Goal: Task Accomplishment & Management: Use online tool/utility

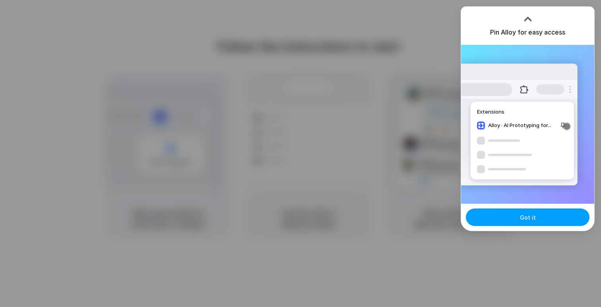
click at [564, 212] on button "Got it" at bounding box center [528, 217] width 124 height 17
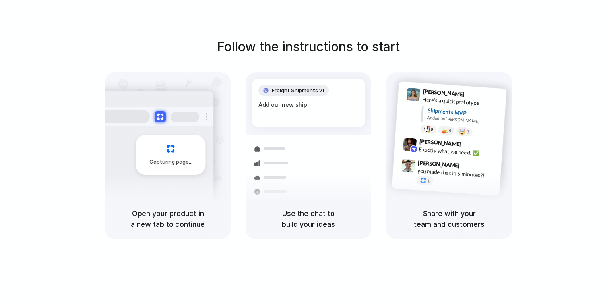
click at [311, 216] on h5 "Use the chat to build your ideas" at bounding box center [308, 218] width 106 height 21
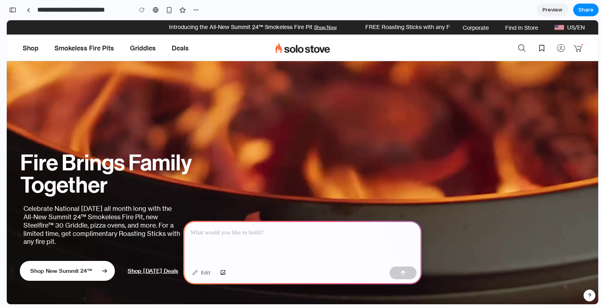
click at [233, 223] on div at bounding box center [302, 242] width 238 height 43
click at [31, 51] on span "Shop" at bounding box center [31, 48] width 16 height 27
click at [244, 105] on div "Fire Brings Family Together Celebrate National [DATE] all month long with the A…" at bounding box center [302, 175] width 591 height 280
click at [311, 245] on div at bounding box center [302, 242] width 238 height 43
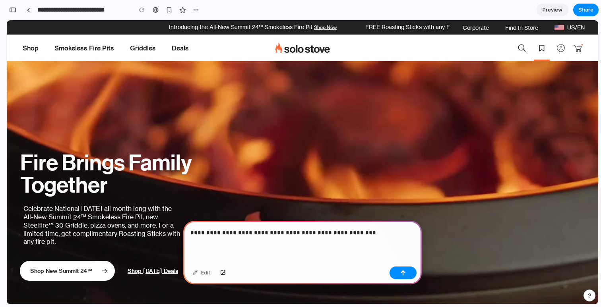
click at [543, 50] on use "Wishlist" at bounding box center [541, 48] width 5 height 6
click at [406, 271] on button "button" at bounding box center [402, 273] width 27 height 13
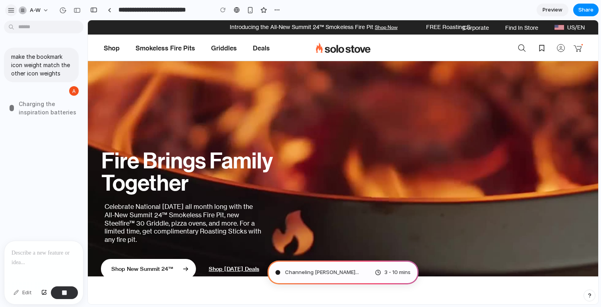
click at [12, 10] on div "button" at bounding box center [11, 10] width 7 height 7
type input "**********"
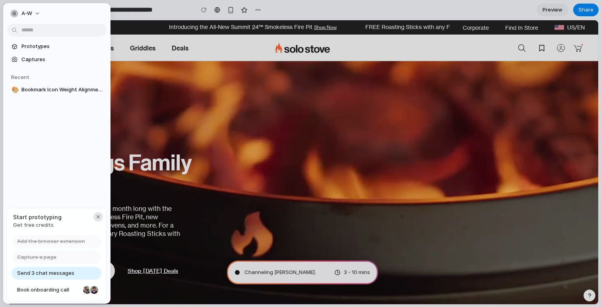
click at [102, 216] on div "Start prototyping Get free credits" at bounding box center [56, 221] width 99 height 26
click at [100, 216] on div "button" at bounding box center [98, 217] width 6 height 6
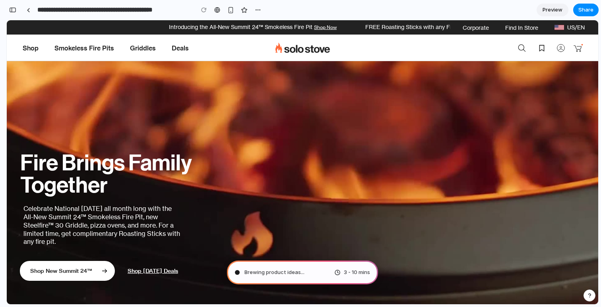
click at [276, 269] on span "Brewing product ideas ..." at bounding box center [274, 273] width 60 height 8
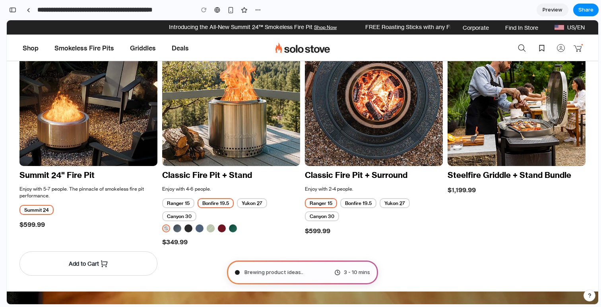
scroll to position [503, 0]
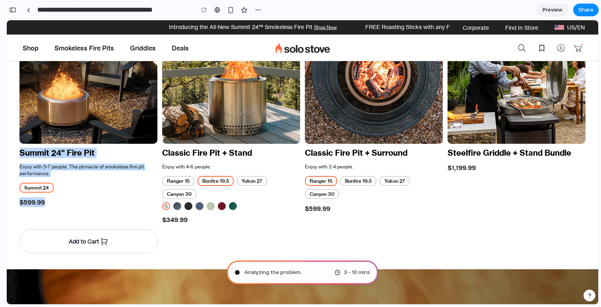
drag, startPoint x: 62, startPoint y: 210, endPoint x: 19, endPoint y: 155, distance: 70.2
click at [19, 155] on div "New Summit 24" Fire Pit Enjoy with 5-7 people. The pinnacle of smokeless fire p…" at bounding box center [88, 60] width 138 height 385
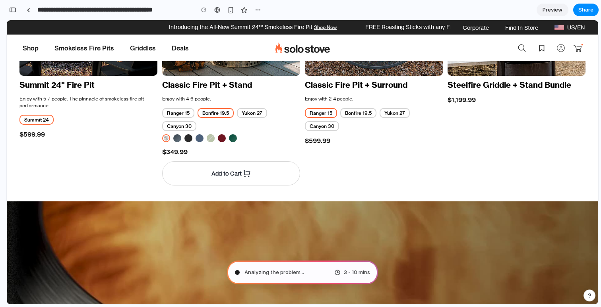
scroll to position [573, 0]
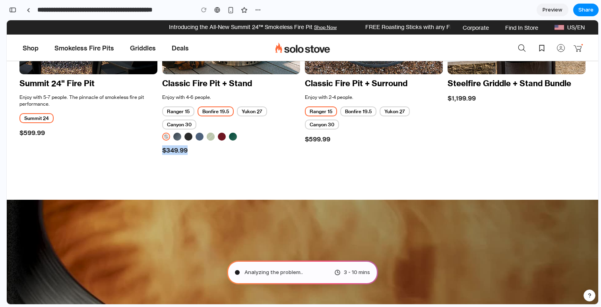
drag, startPoint x: 259, startPoint y: 120, endPoint x: 272, endPoint y: 193, distance: 73.7
click at [342, 182] on button "Add to Cart" at bounding box center [374, 172] width 138 height 24
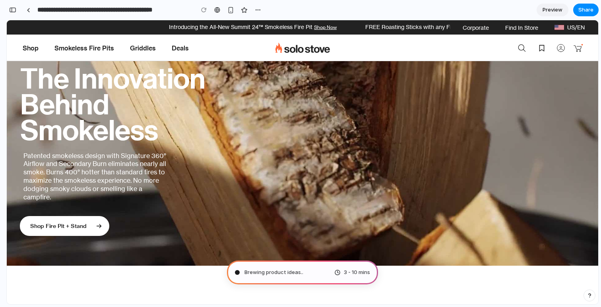
scroll to position [1566, 0]
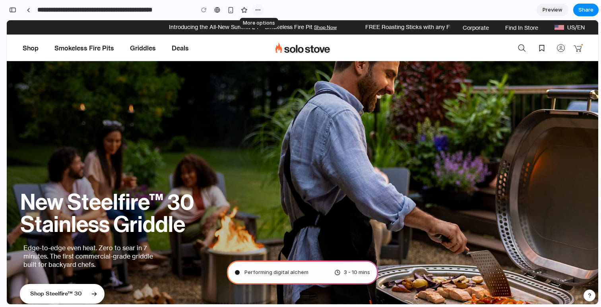
click at [255, 15] on button "button" at bounding box center [258, 10] width 12 height 12
click at [255, 15] on div "Duplicate Delete" at bounding box center [300, 153] width 601 height 307
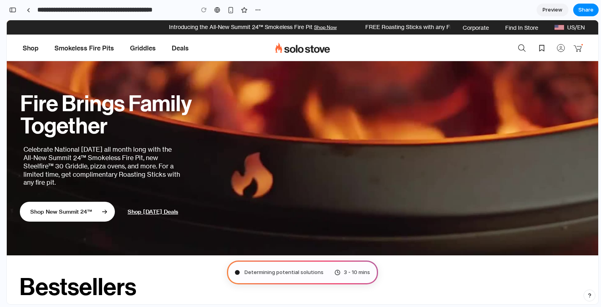
scroll to position [0, 0]
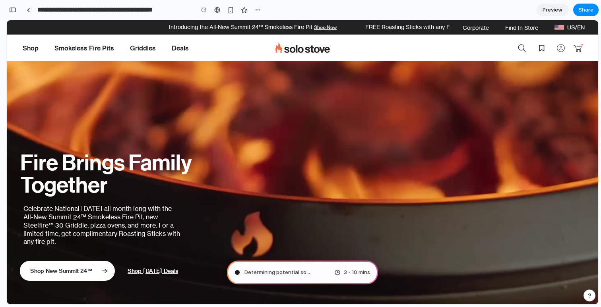
click at [260, 276] on span "Determining potential so ..." at bounding box center [277, 273] width 66 height 8
click at [250, 216] on div "Fire Brings Family Together Celebrate National [DATE] all month long with the A…" at bounding box center [302, 175] width 591 height 280
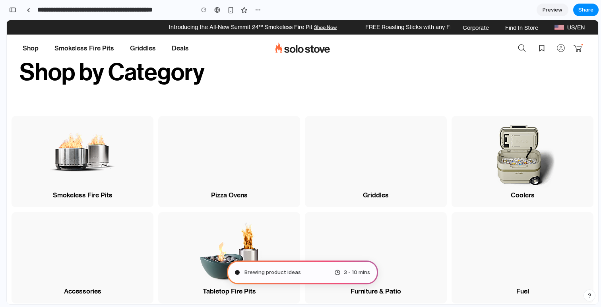
scroll to position [1070, 0]
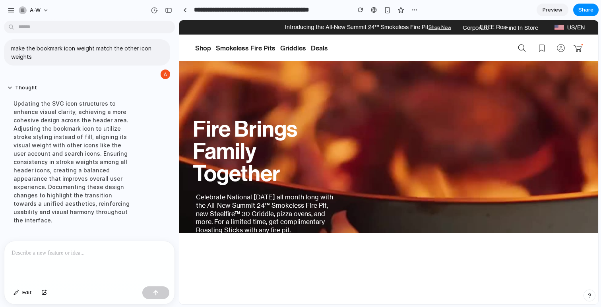
scroll to position [0, 0]
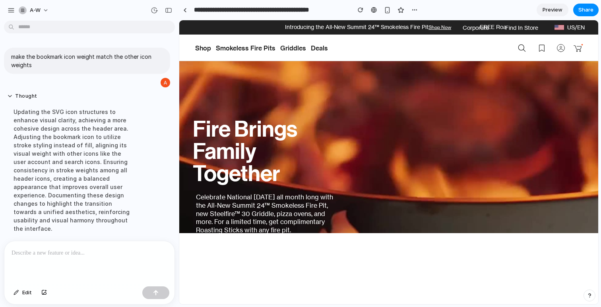
click at [99, 222] on div "Thought Updating the SVG icon structures to enhance visual clarity, achieving a…" at bounding box center [73, 165] width 139 height 154
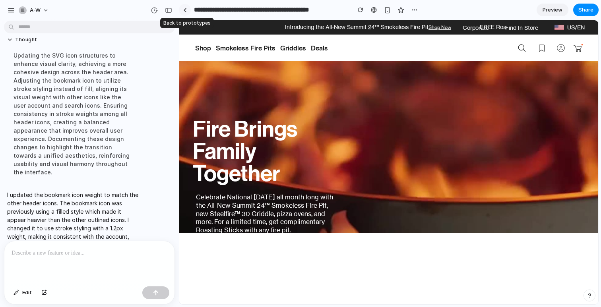
click at [184, 13] on link at bounding box center [185, 10] width 12 height 12
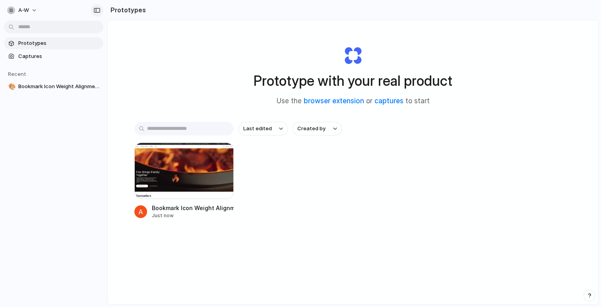
click at [99, 10] on div "button" at bounding box center [96, 11] width 7 height 6
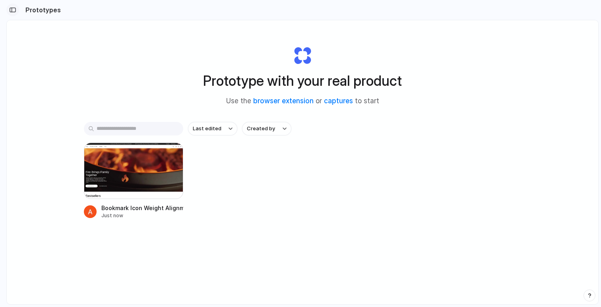
click at [16, 11] on button "button" at bounding box center [12, 10] width 13 height 13
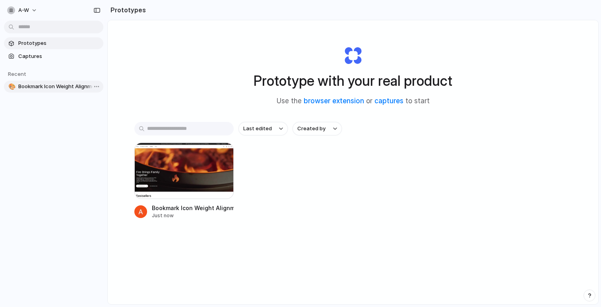
click at [31, 83] on span "Bookmark Icon Weight Alignment for Solo Stove [GEOGRAPHIC_DATA]" at bounding box center [59, 87] width 82 height 8
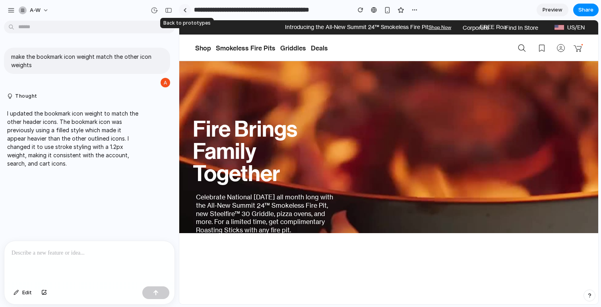
click at [186, 11] on div at bounding box center [185, 10] width 4 height 4
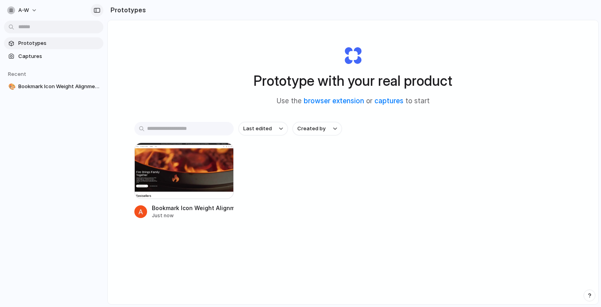
click at [96, 9] on div "button" at bounding box center [96, 11] width 7 height 6
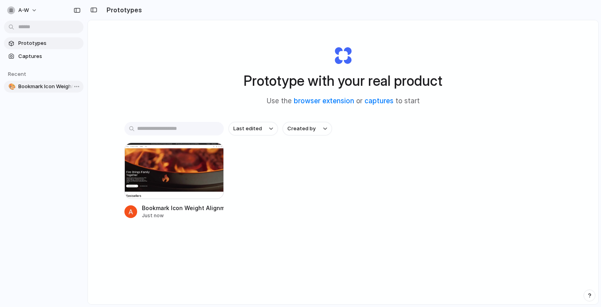
click at [37, 89] on span "Bookmark Icon Weight Alignment for Solo Stove [GEOGRAPHIC_DATA]" at bounding box center [49, 87] width 62 height 8
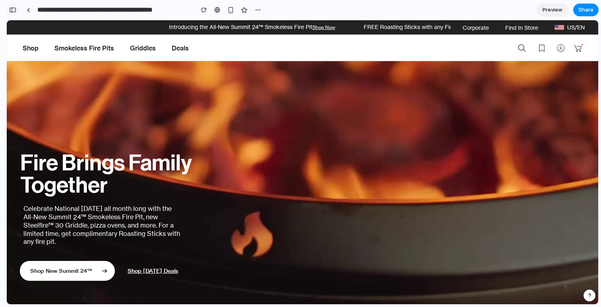
click at [13, 10] on div "button" at bounding box center [12, 10] width 7 height 6
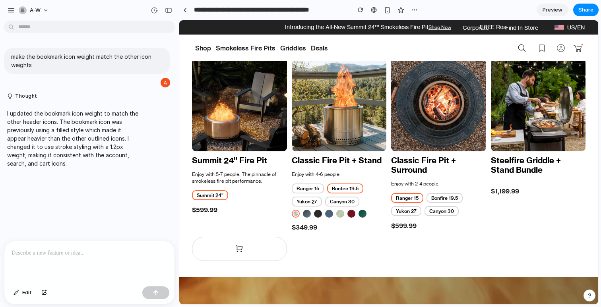
scroll to position [405, 0]
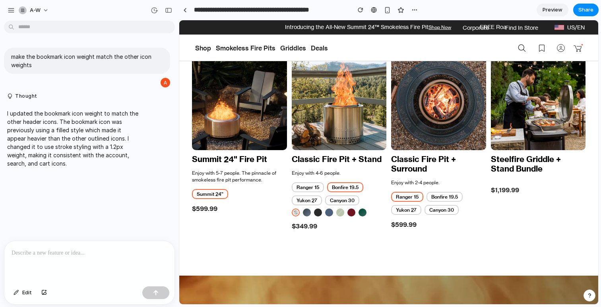
click at [106, 254] on p at bounding box center [90, 253] width 156 height 10
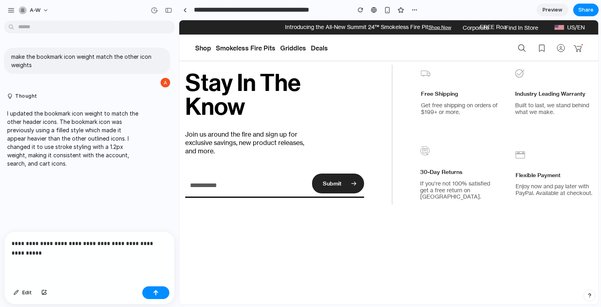
scroll to position [1790, 0]
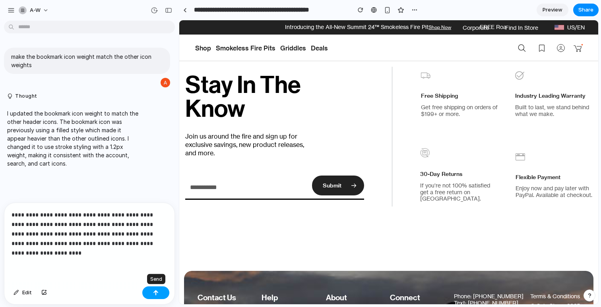
click at [160, 293] on button "button" at bounding box center [155, 292] width 27 height 13
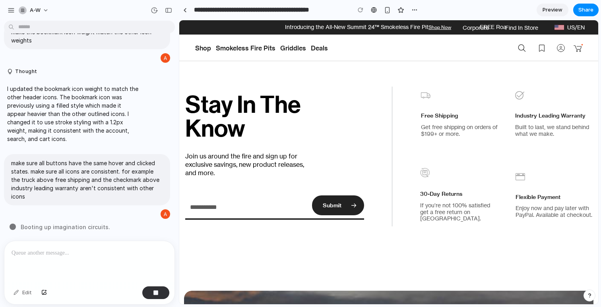
scroll to position [1770, 0]
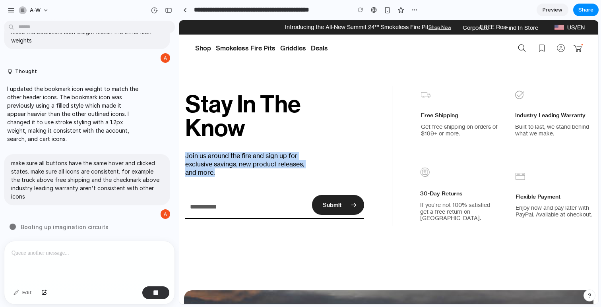
drag, startPoint x: 257, startPoint y: 146, endPoint x: 272, endPoint y: 174, distance: 31.8
click at [272, 175] on div "Stay In The Know Join us around the fire and sign up for exclusive savings, new…" at bounding box center [274, 156] width 179 height 127
click at [272, 174] on p "Join us around the fire and sign up for exclusive savings, new product releases…" at bounding box center [247, 164] width 125 height 25
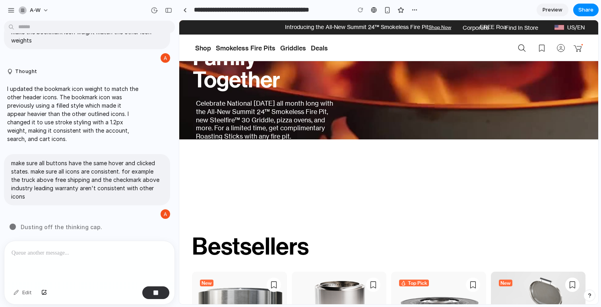
scroll to position [100, 0]
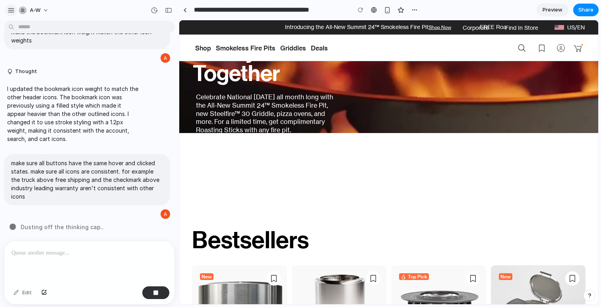
click at [14, 9] on div "button" at bounding box center [11, 10] width 7 height 7
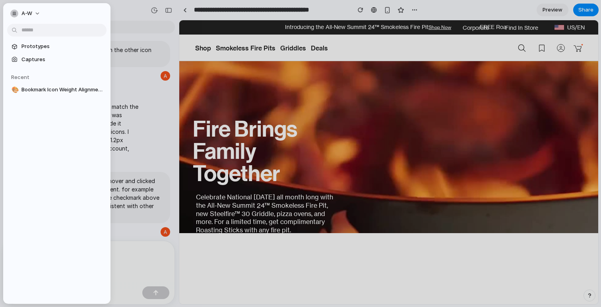
scroll to position [0, 0]
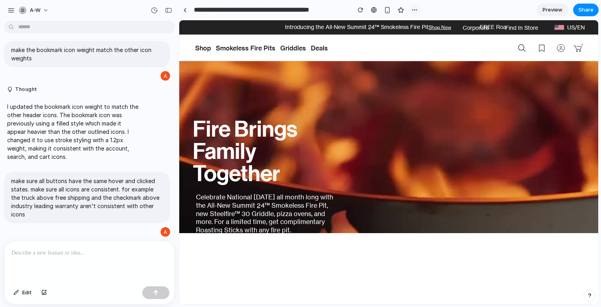
click at [415, 10] on div "button" at bounding box center [414, 10] width 6 height 6
click at [415, 10] on div "Duplicate Delete" at bounding box center [300, 153] width 601 height 307
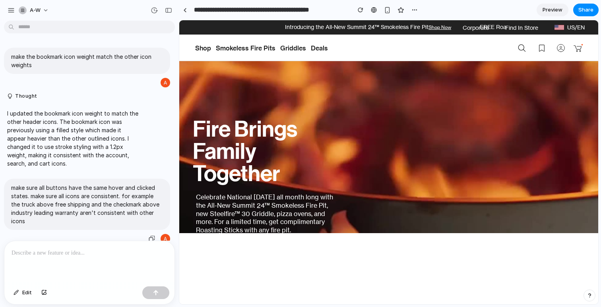
scroll to position [7, 0]
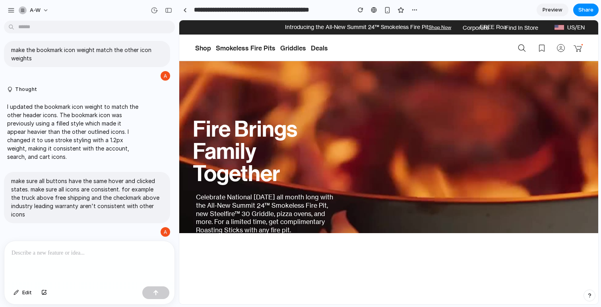
click at [75, 269] on div at bounding box center [89, 262] width 170 height 42
click at [82, 221] on div "make sure all buttons have the same hover and clicked states. make sure all ico…" at bounding box center [87, 197] width 166 height 51
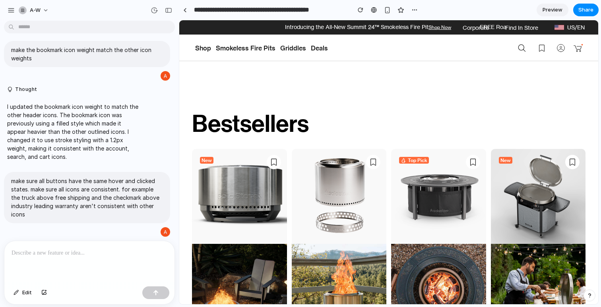
scroll to position [217, 0]
click at [164, 0] on div "a-w" at bounding box center [89, 9] width 179 height 19
click at [164, 8] on button "button" at bounding box center [168, 10] width 13 height 13
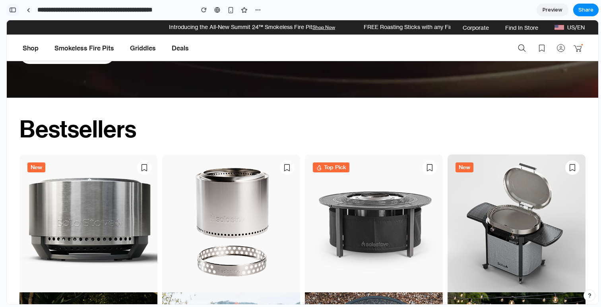
click at [17, 8] on button "button" at bounding box center [12, 10] width 13 height 13
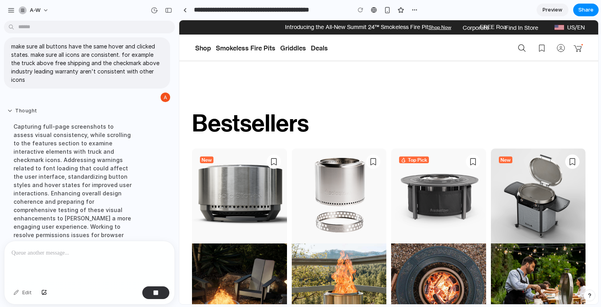
scroll to position [179, 0]
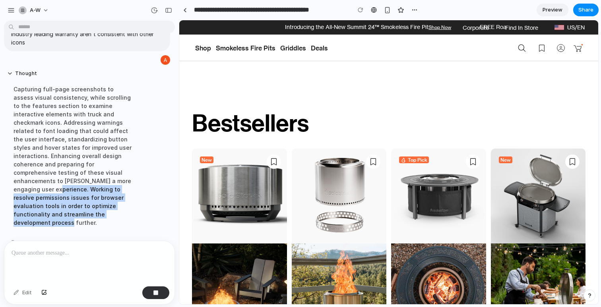
drag, startPoint x: 52, startPoint y: 184, endPoint x: 126, endPoint y: 201, distance: 76.0
click at [126, 202] on div "Capturing full-page screenshots to assess visual consistency, while scrolling t…" at bounding box center [73, 155] width 133 height 151
click at [126, 201] on div "Capturing full-page screenshots to assess visual consistency, while scrolling t…" at bounding box center [73, 155] width 133 height 151
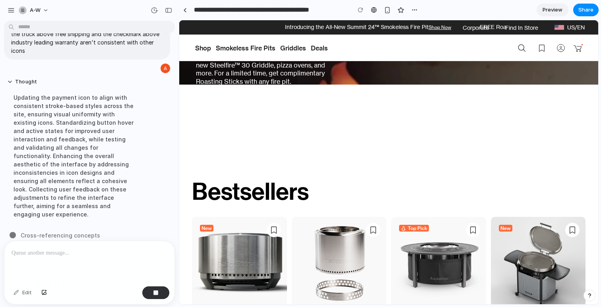
scroll to position [0, 0]
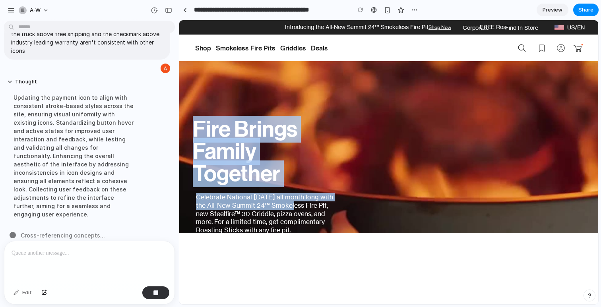
drag, startPoint x: 197, startPoint y: 126, endPoint x: 296, endPoint y: 203, distance: 124.8
click at [296, 204] on div "Fire Brings Family Together Celebrate National [DATE] all month long with the A…" at bounding box center [263, 209] width 168 height 198
click at [296, 203] on p "Celebrate National [DATE] all month long with the All-New Summit 24™ Smokeless …" at bounding box center [267, 213] width 143 height 41
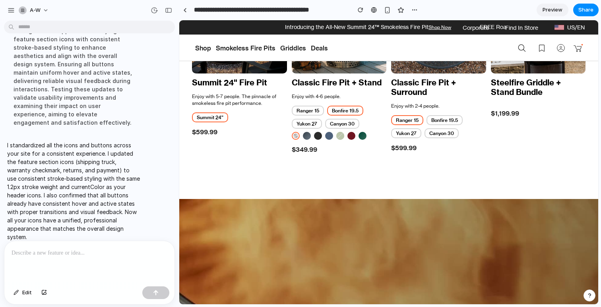
scroll to position [498, 0]
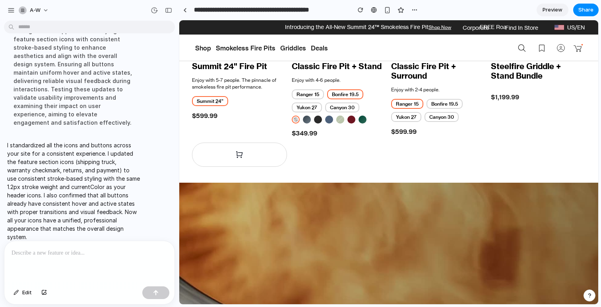
click at [231, 149] on button "button" at bounding box center [239, 155] width 95 height 24
click at [244, 126] on div "New Summit 24" Fire Pit Enjoy with 5-7 people. The pinnacle of smokeless fire p…" at bounding box center [239, 17] width 95 height 299
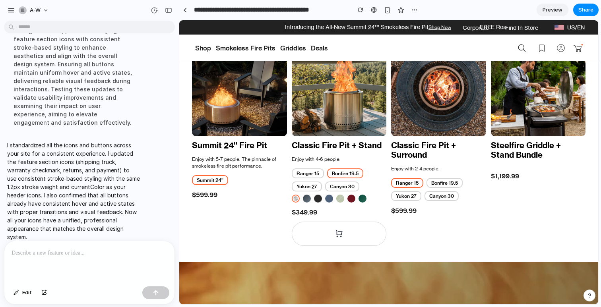
scroll to position [417, 0]
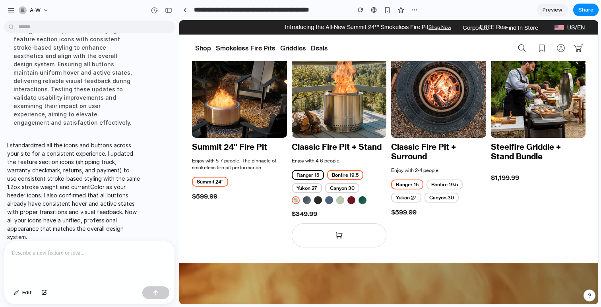
click at [319, 177] on button "Ranger 15" at bounding box center [308, 175] width 32 height 10
click at [317, 176] on button "Ranger 15" at bounding box center [308, 175] width 32 height 10
click at [316, 189] on button "Yukon 27" at bounding box center [307, 188] width 30 height 10
click at [352, 190] on button "Canyon 30" at bounding box center [342, 188] width 34 height 10
click at [412, 202] on button "Yukon 27" at bounding box center [406, 198] width 30 height 10
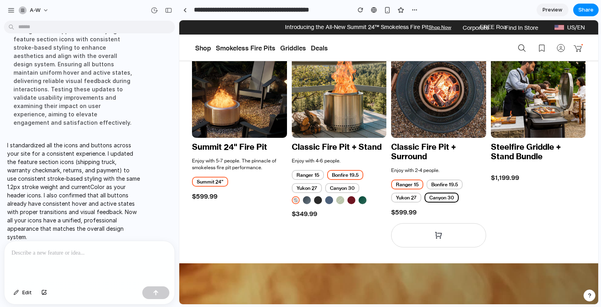
click at [449, 196] on button "Canyon 30" at bounding box center [441, 198] width 34 height 10
click at [341, 170] on button "Bonfire 19.5" at bounding box center [345, 175] width 36 height 10
click at [202, 180] on button "Summit 24"" at bounding box center [210, 182] width 36 height 10
click at [511, 232] on button "button" at bounding box center [538, 235] width 95 height 24
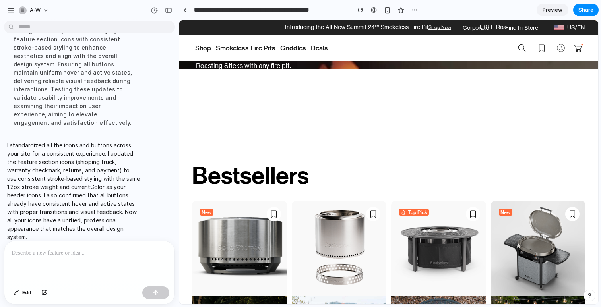
scroll to position [168, 0]
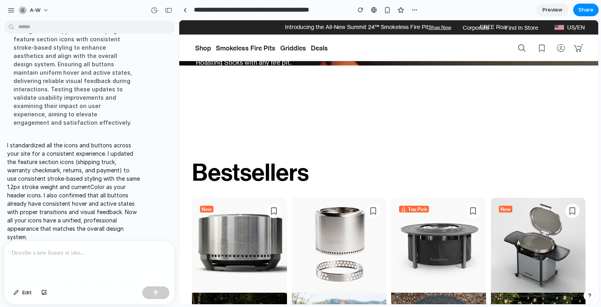
click at [274, 216] on button "button" at bounding box center [274, 211] width 14 height 14
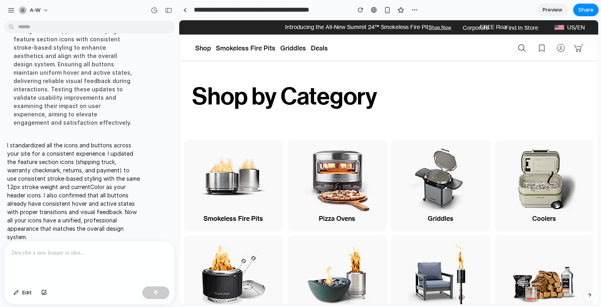
scroll to position [1095, 0]
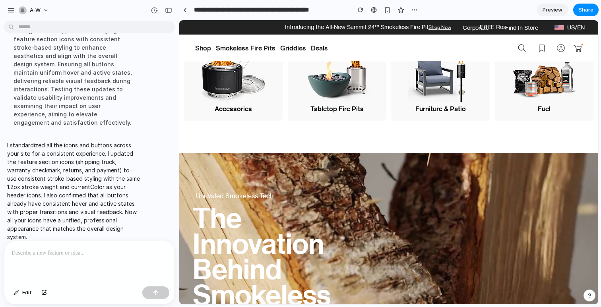
click at [203, 50] on span "Shop" at bounding box center [203, 48] width 16 height 27
click at [539, 55] on button "button" at bounding box center [541, 48] width 16 height 26
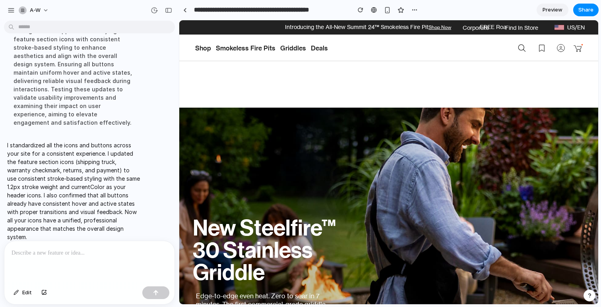
scroll to position [1391, 0]
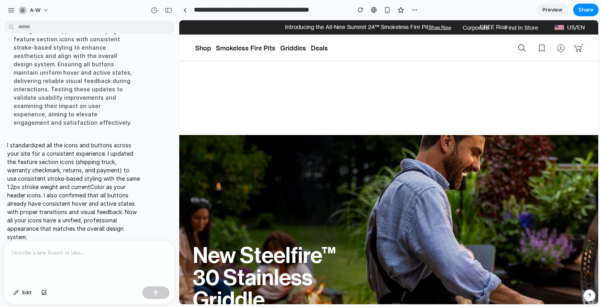
click at [346, 247] on div "New Steelfire™ 30 Stainless Griddle Edge-to-edge even heat. Zero to sear in 7 m…" at bounding box center [388, 274] width 419 height 278
click at [185, 10] on div at bounding box center [185, 10] width 4 height 4
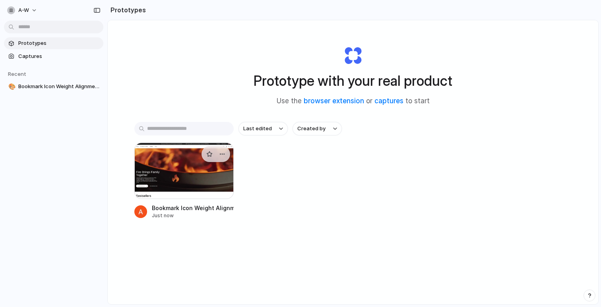
click at [193, 153] on div at bounding box center [183, 171] width 99 height 56
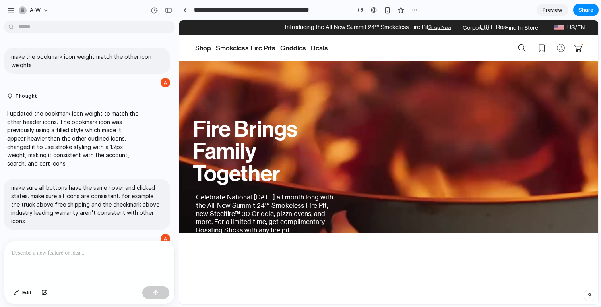
scroll to position [133, 0]
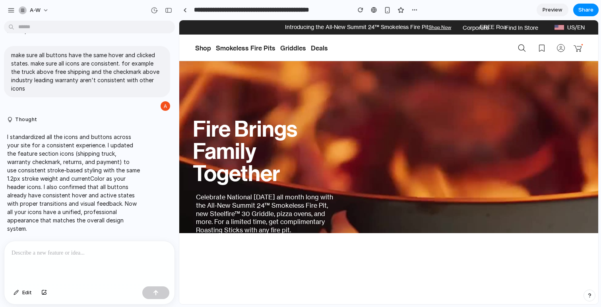
click at [162, 8] on div at bounding box center [161, 10] width 27 height 13
click at [173, 13] on button "button" at bounding box center [168, 10] width 13 height 13
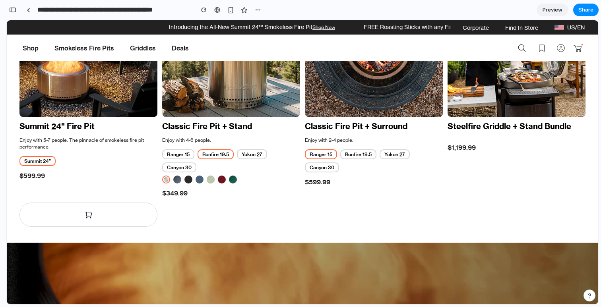
scroll to position [534, 0]
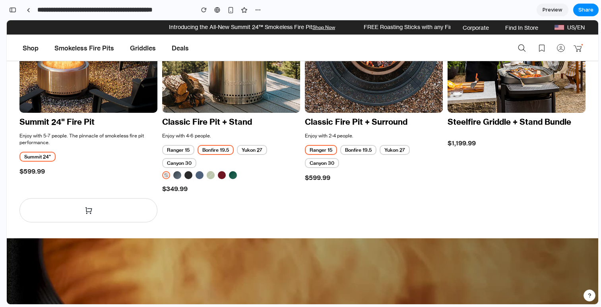
click at [81, 208] on button "button" at bounding box center [88, 210] width 138 height 24
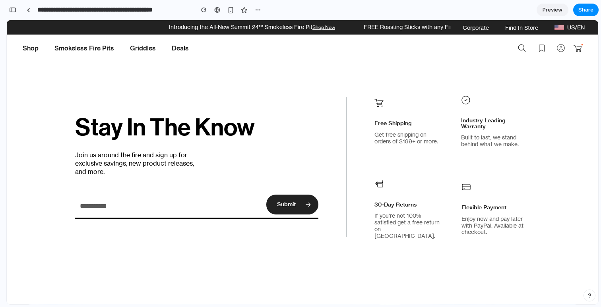
scroll to position [1863, 0]
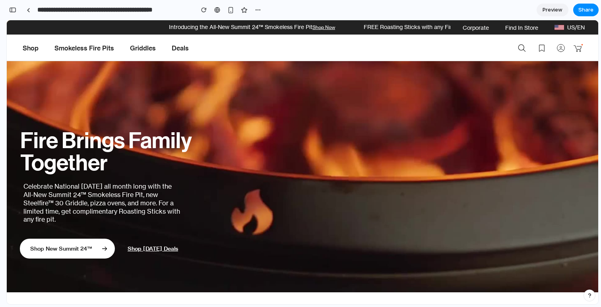
scroll to position [0, 0]
